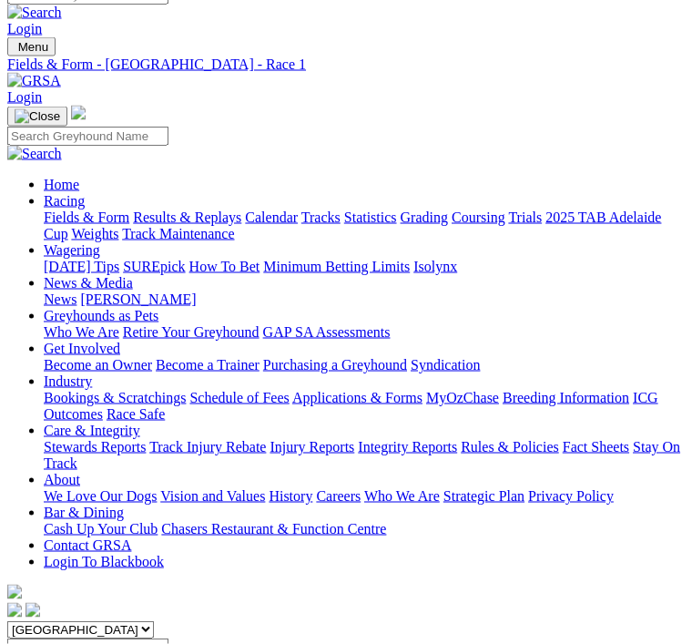
scroll to position [28, 0]
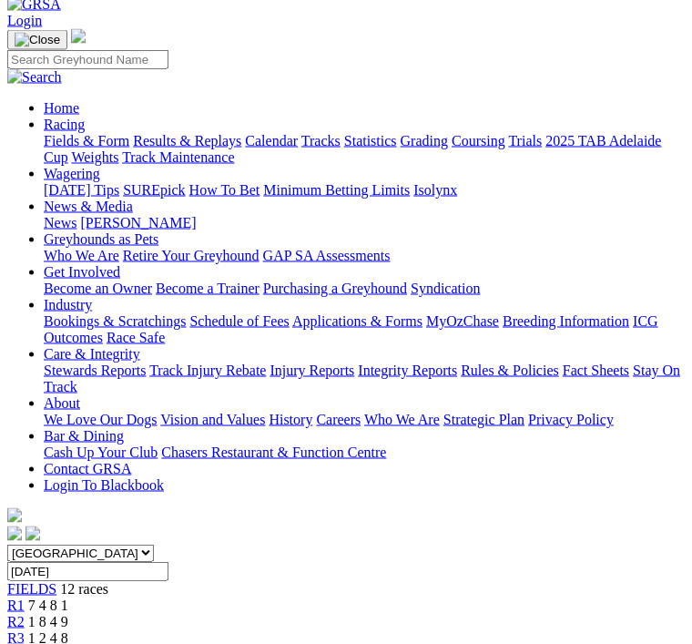
scroll to position [99, 0]
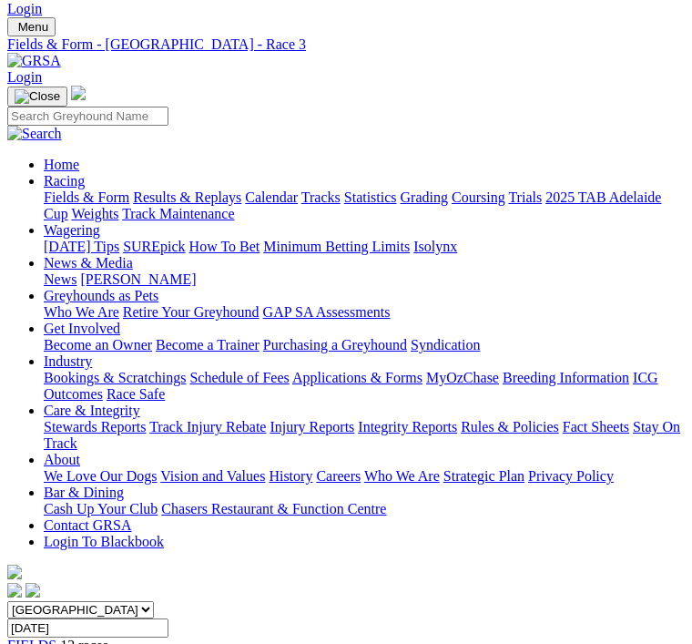
scroll to position [40, 0]
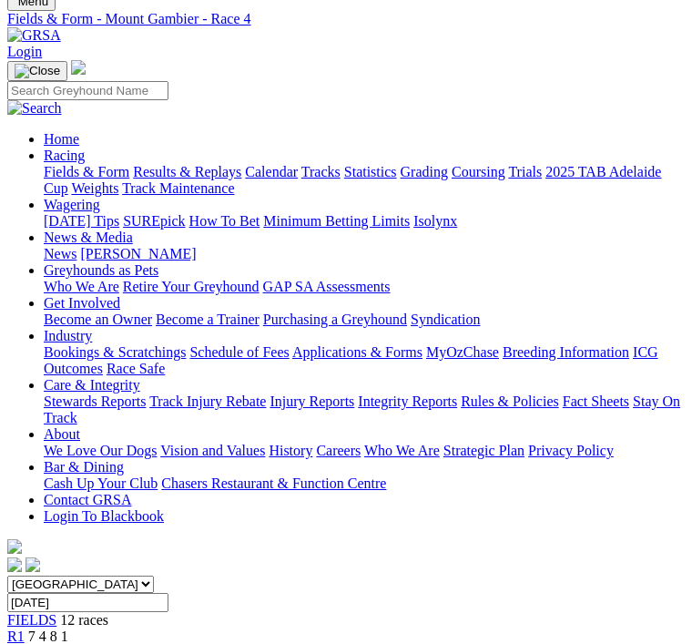
scroll to position [65, 0]
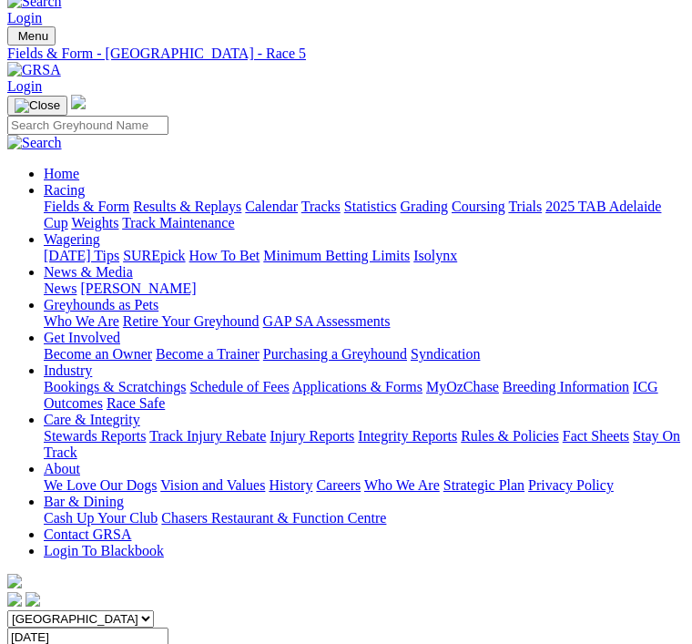
scroll to position [32, 0]
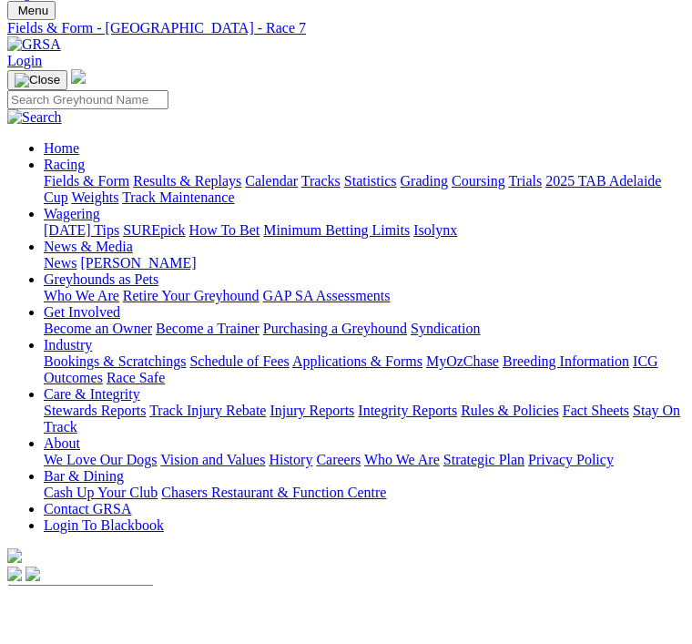
scroll to position [66, 0]
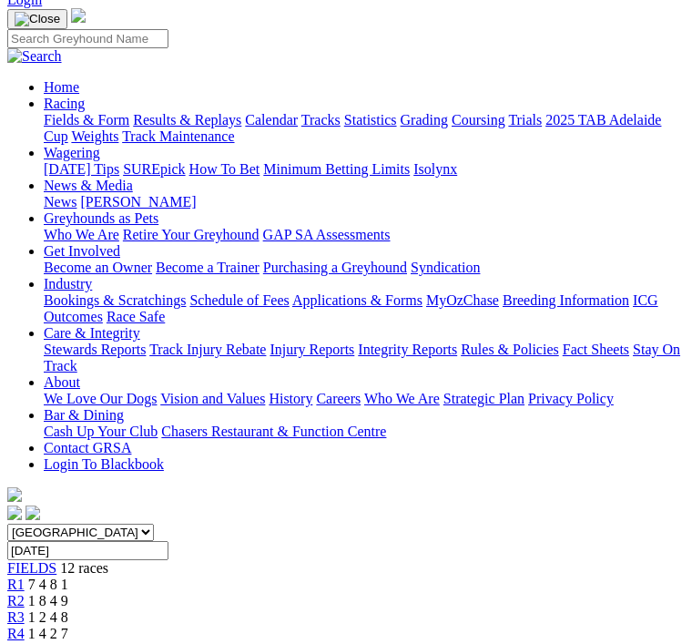
scroll to position [121, 0]
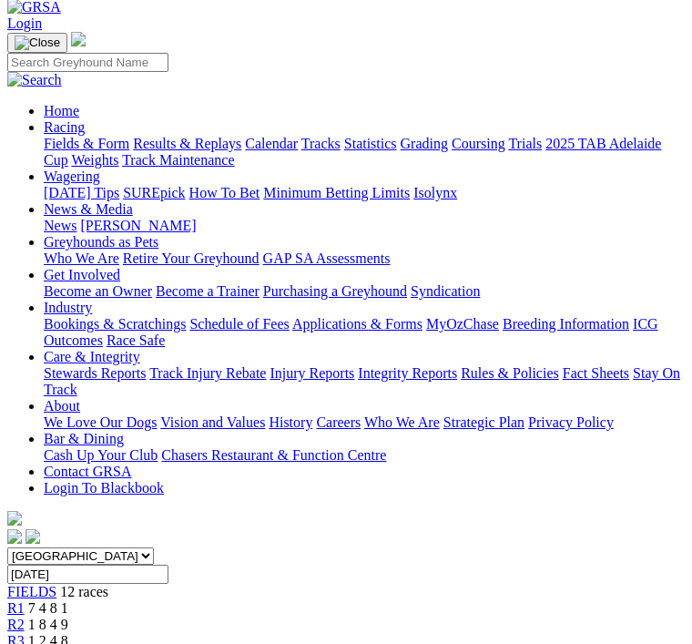
scroll to position [0, 77]
